Goal: Information Seeking & Learning: Find contact information

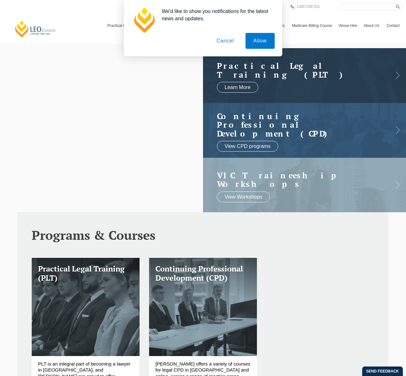
click at [232, 38] on button "Cancel" at bounding box center [225, 41] width 33 height 16
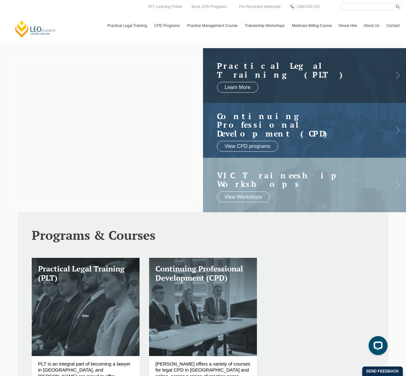
click at [393, 26] on link "Contact" at bounding box center [392, 25] width 19 height 18
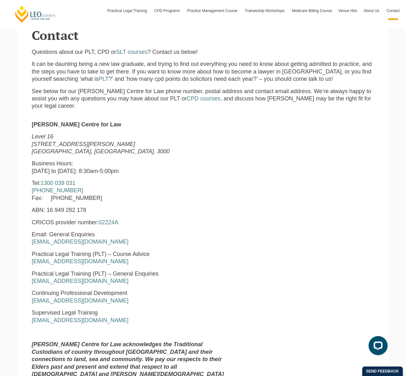
scroll to position [157, 0]
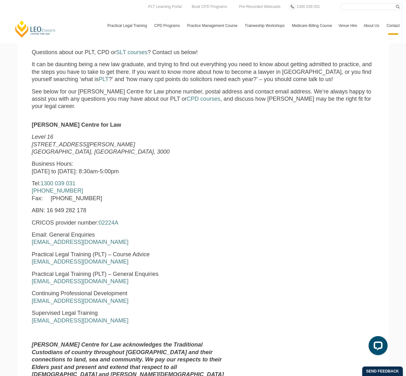
click at [202, 121] on p "[PERSON_NAME] Centre for Law" at bounding box center [130, 124] width 196 height 7
click at [252, 127] on div "Leo Cussen Centre for Law Level 16 15 William Street Melbourne, Victoria, 3000 …" at bounding box center [203, 255] width 352 height 269
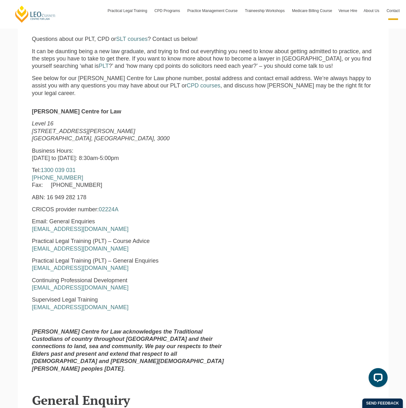
scroll to position [200, 0]
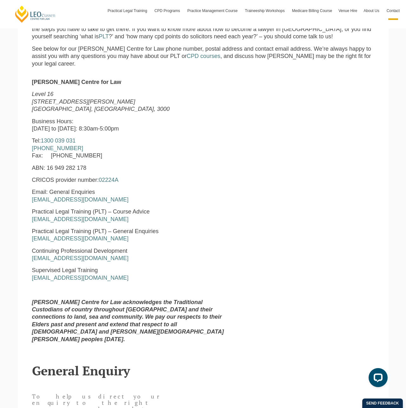
click at [105, 194] on p "Email: General Enquiries enquiries@leocussen.edu.au" at bounding box center [130, 196] width 196 height 15
copy div "[EMAIL_ADDRESS][DOMAIN_NAME]"
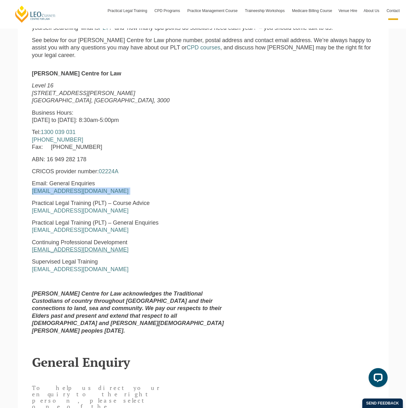
scroll to position [210, 0]
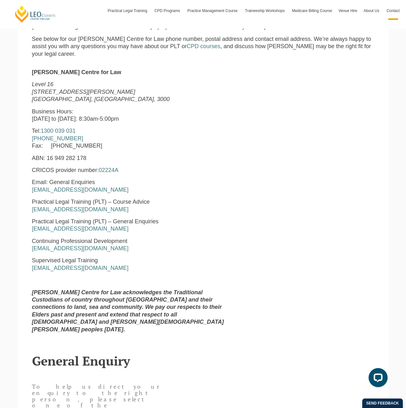
click at [113, 222] on p "Practical Legal Training (PLT) – General Enquiries pltadmin@leocussen.edu.au" at bounding box center [130, 225] width 196 height 15
copy div "[EMAIL_ADDRESS][DOMAIN_NAME]"
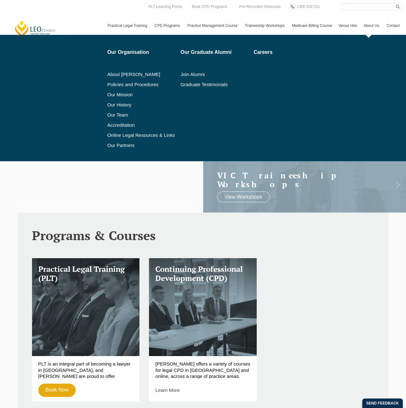
click at [375, 24] on link "About Us" at bounding box center [371, 25] width 23 height 18
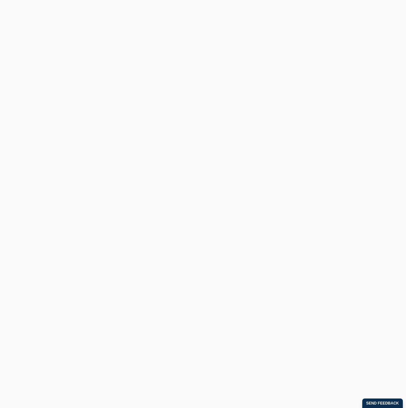
click at [386, 24] on link "Contact" at bounding box center [392, 25] width 19 height 18
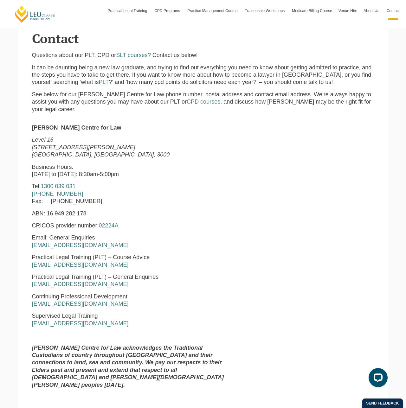
scroll to position [155, 0]
click at [42, 136] on em "Level 16" at bounding box center [43, 139] width 22 height 6
copy em "Level 16"
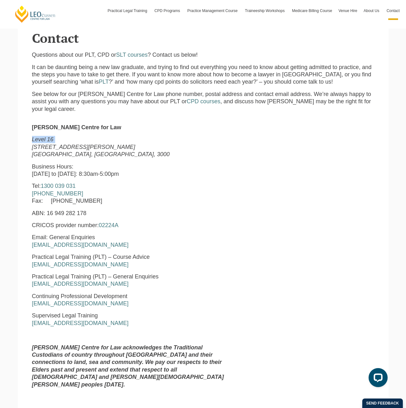
click at [94, 124] on strong "[PERSON_NAME] Centre for Law" at bounding box center [76, 127] width 89 height 6
copy div "[PERSON_NAME] Centre for Law"
click at [39, 136] on em "Level 16" at bounding box center [43, 139] width 22 height 6
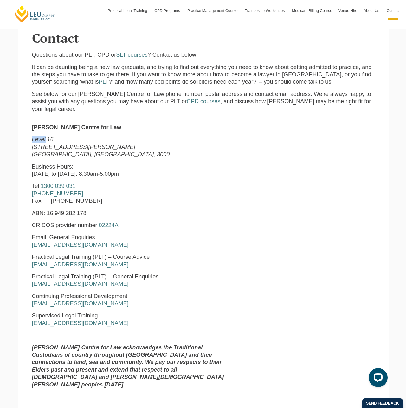
click at [39, 136] on em "Level 16" at bounding box center [43, 139] width 22 height 6
click at [64, 144] on em "[STREET_ADDRESS][PERSON_NAME]" at bounding box center [83, 147] width 103 height 6
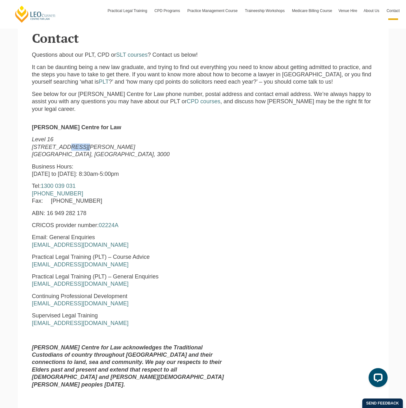
click at [64, 144] on em "[STREET_ADDRESS][PERSON_NAME]" at bounding box center [83, 147] width 103 height 6
copy em "[STREET_ADDRESS][PERSON_NAME]"
click at [43, 151] on em "[GEOGRAPHIC_DATA], [GEOGRAPHIC_DATA], 3000" at bounding box center [101, 154] width 138 height 6
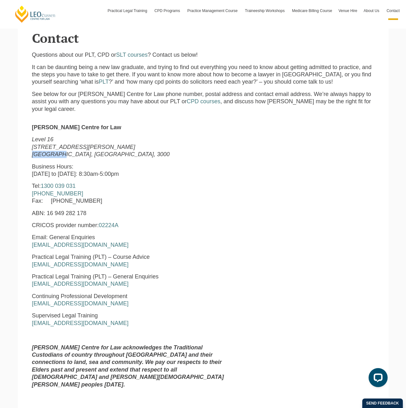
copy em "[GEOGRAPHIC_DATA]"
click at [66, 151] on em "[GEOGRAPHIC_DATA], [GEOGRAPHIC_DATA], 3000" at bounding box center [101, 154] width 138 height 6
copy em "Victoria"
click at [87, 151] on em "[GEOGRAPHIC_DATA], [GEOGRAPHIC_DATA], 3000" at bounding box center [101, 154] width 138 height 6
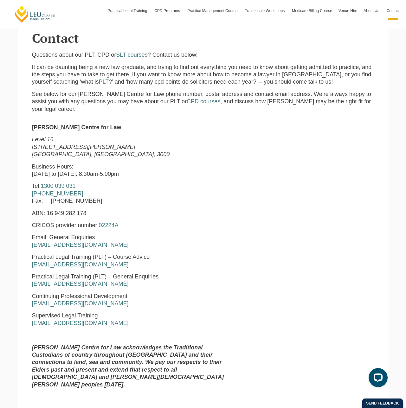
click at [86, 151] on em "[GEOGRAPHIC_DATA], [GEOGRAPHIC_DATA], 3000" at bounding box center [101, 154] width 138 height 6
copy em "3000"
click at [185, 183] on p "Tel: [PHONE_NUMBER] [PHONE_NUMBER] Fax: [PHONE_NUMBER]" at bounding box center [130, 194] width 196 height 22
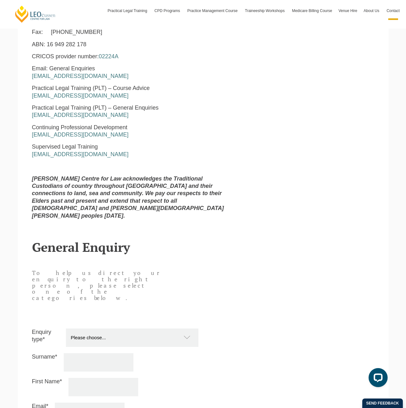
scroll to position [587, 0]
